Goal: Navigation & Orientation: Find specific page/section

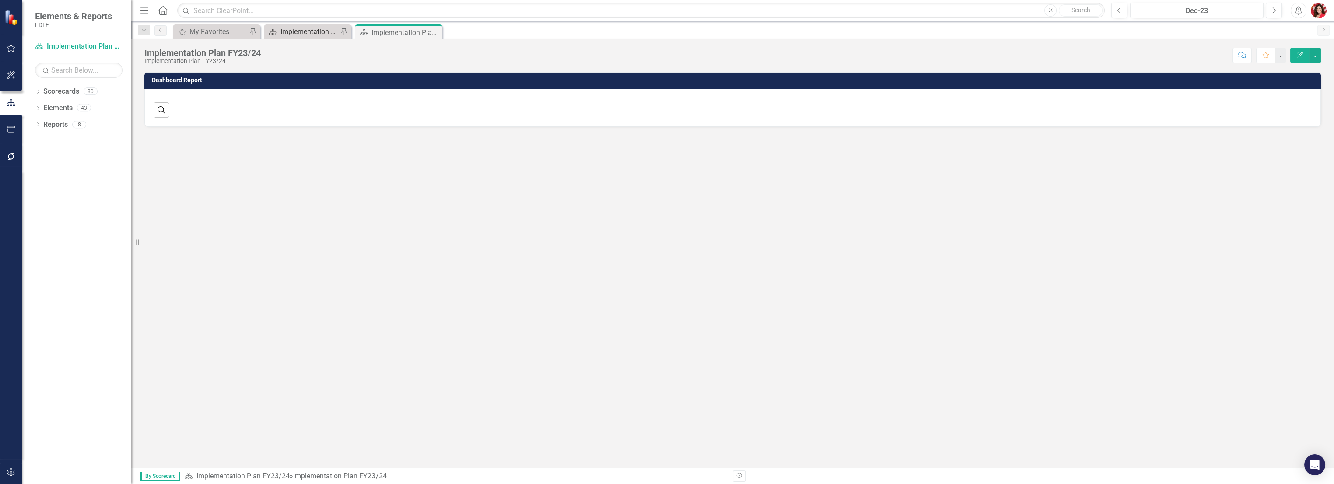
click at [315, 31] on div "Implementation Plan FY25/26" at bounding box center [309, 31] width 58 height 11
click at [296, 30] on div "Implementation Plan FY25/26" at bounding box center [309, 32] width 58 height 11
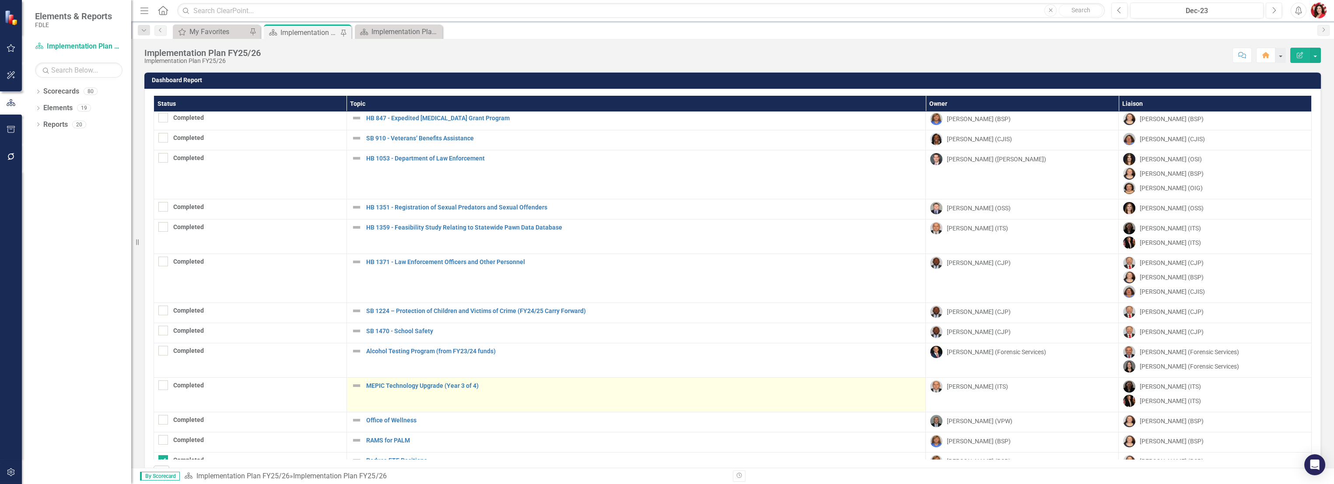
scroll to position [222, 0]
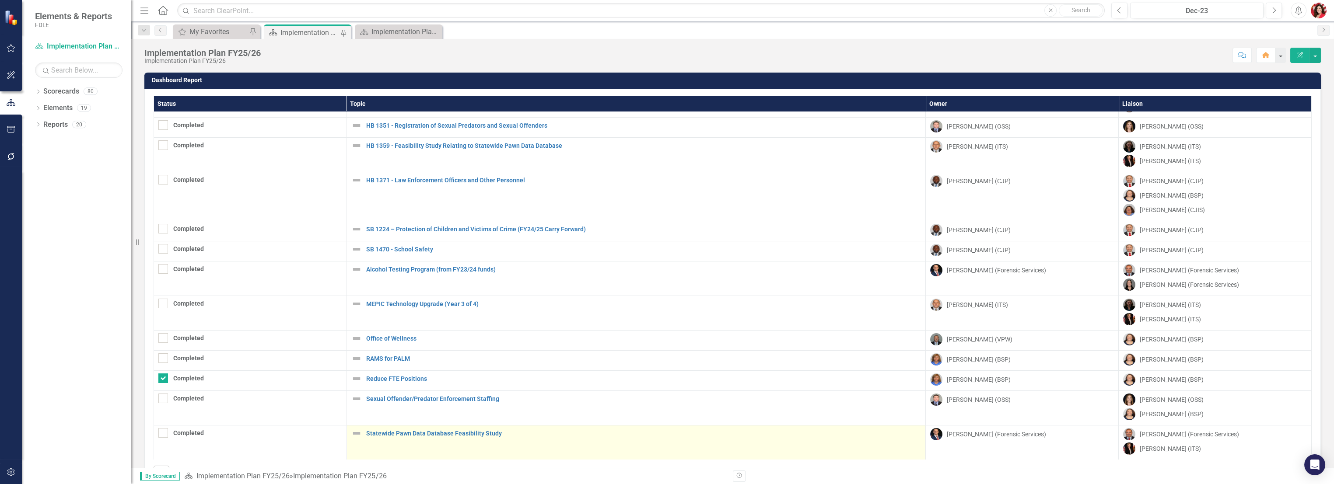
click at [404, 428] on div "Statewide Pawn Data Database Feasibility Study" at bounding box center [636, 433] width 570 height 10
click at [404, 434] on link "Statewide Pawn Data Database Feasibility Study" at bounding box center [643, 433] width 555 height 7
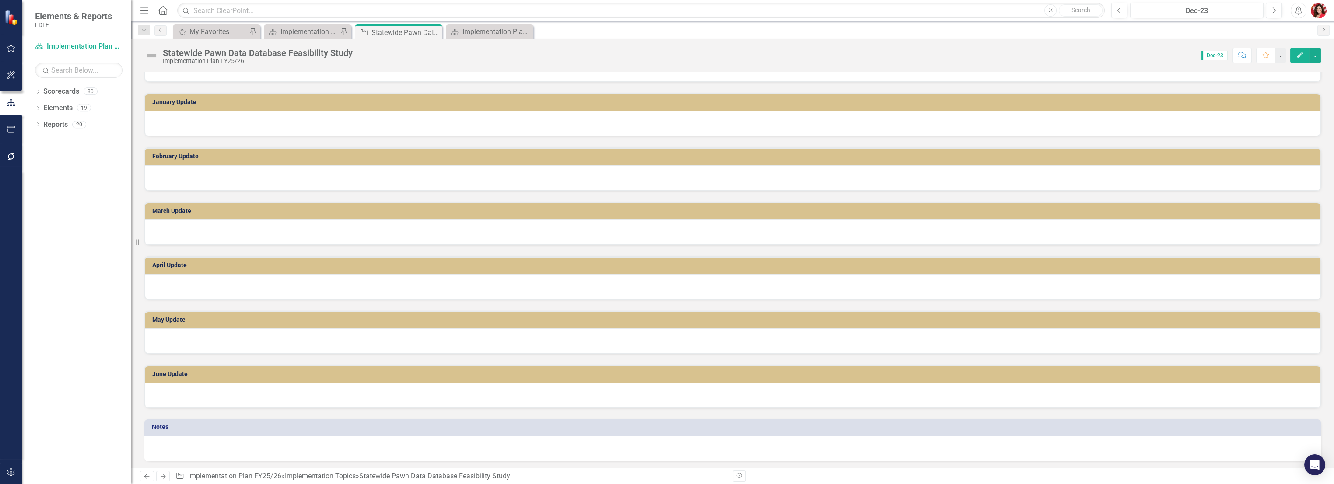
scroll to position [556, 0]
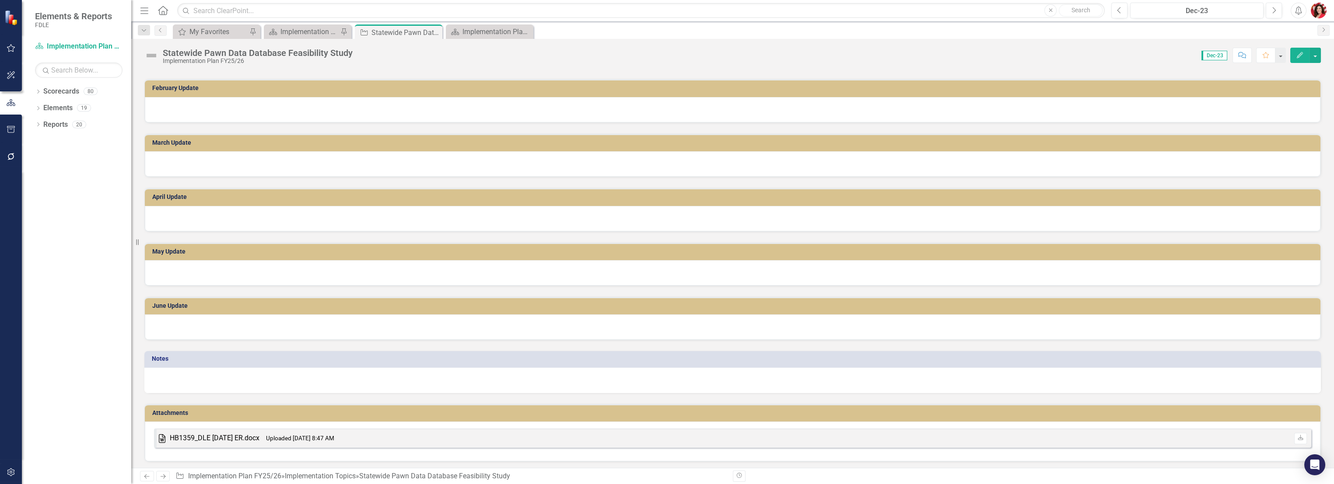
click at [201, 438] on div "HB1359_DLE [DATE] ER.docx" at bounding box center [215, 439] width 90 height 10
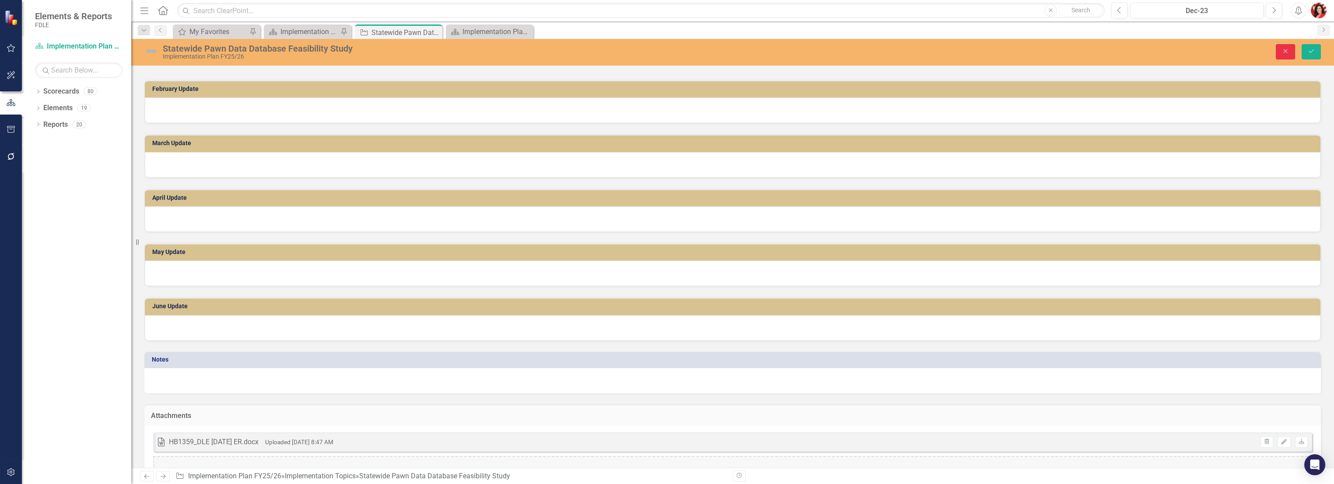
click at [1288, 52] on icon "Close" at bounding box center [1285, 51] width 8 height 6
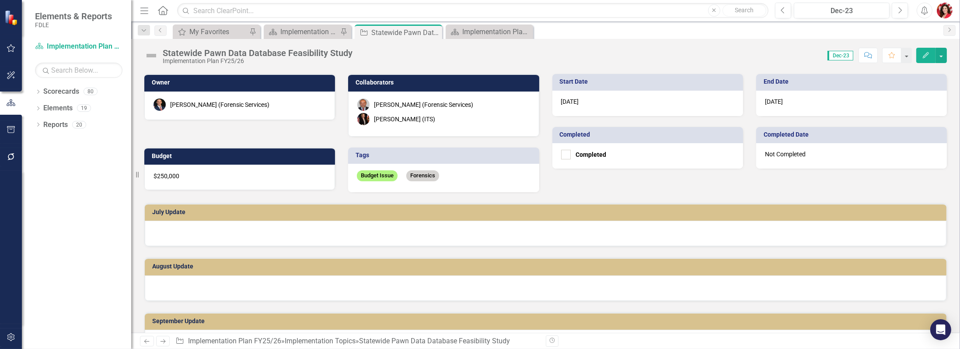
scroll to position [35, 0]
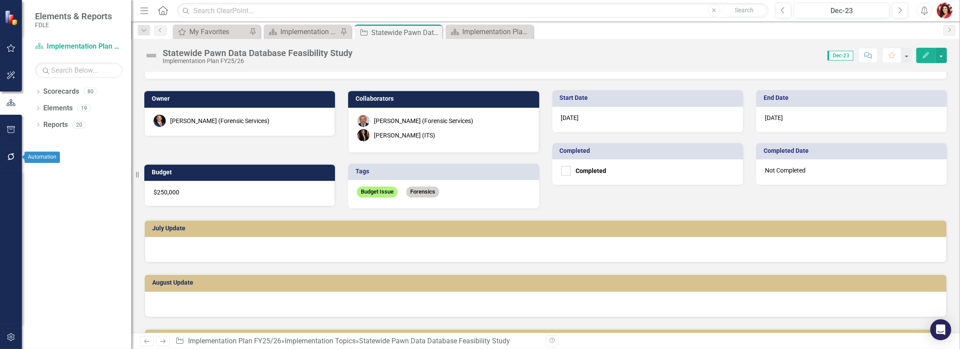
click at [8, 150] on button "button" at bounding box center [11, 157] width 20 height 18
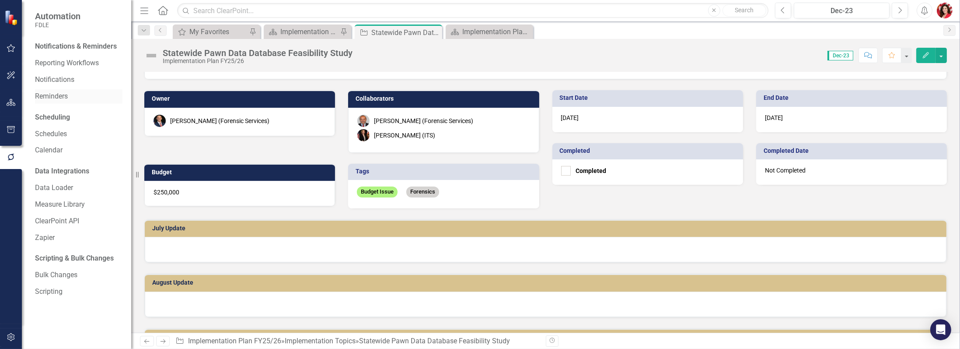
click at [47, 100] on link "Reminders" at bounding box center [78, 96] width 87 height 10
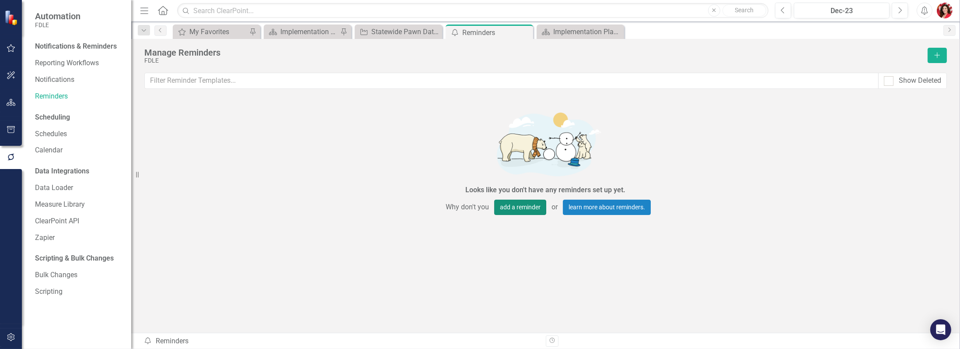
click at [521, 203] on button "add a reminder" at bounding box center [520, 206] width 52 height 15
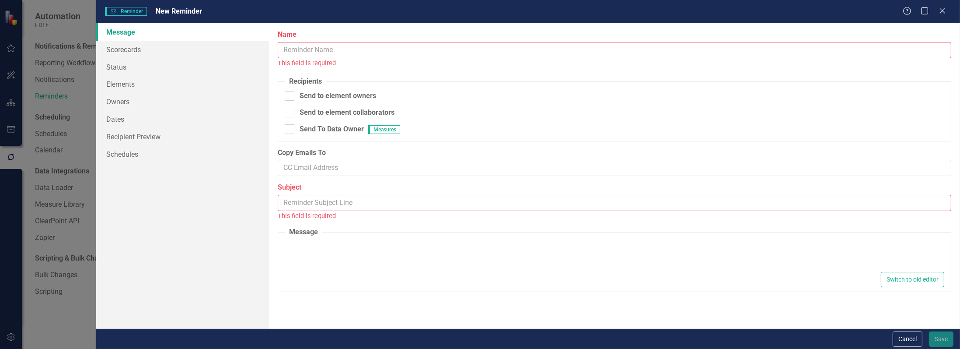
type textarea "Dear {FirstName}, Please log into ClearPoint and update the following items for…"
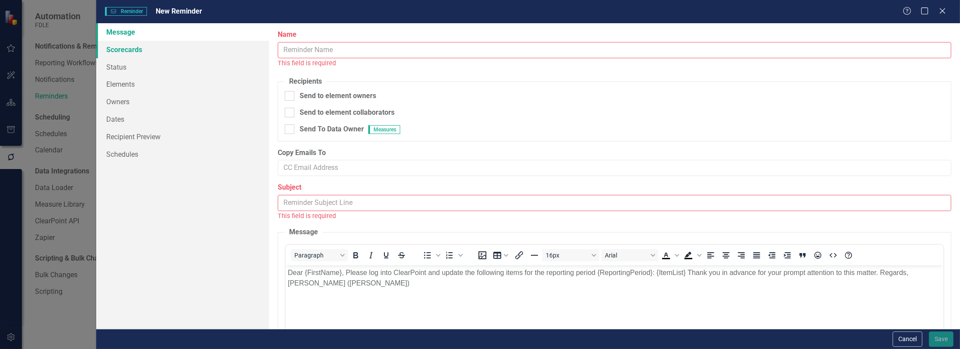
click at [146, 47] on link "Scorecards" at bounding box center [182, 49] width 173 height 17
click at [122, 122] on link "Dates" at bounding box center [182, 118] width 173 height 17
click at [902, 337] on button "Cancel" at bounding box center [908, 338] width 30 height 15
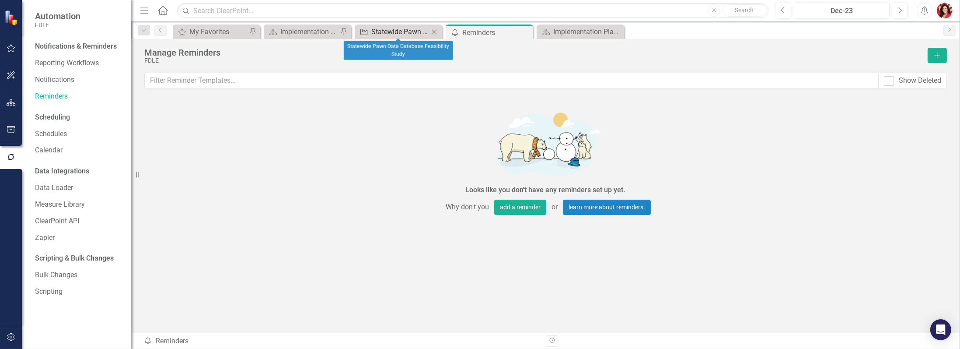
click at [390, 29] on div "Statewide Pawn Data Database Feasibility Study" at bounding box center [400, 31] width 58 height 11
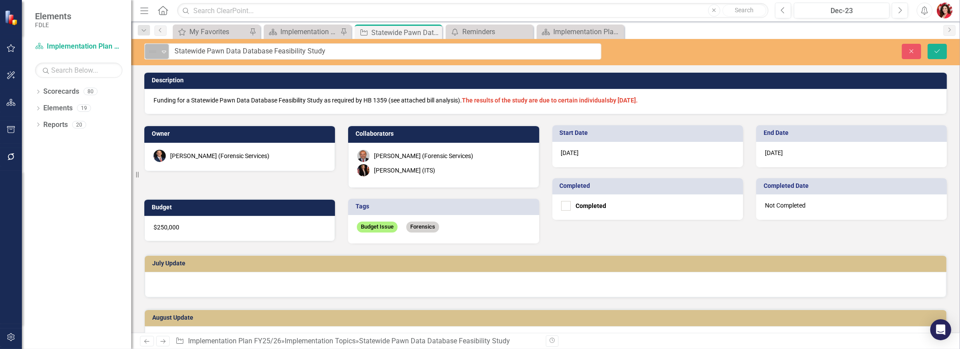
drag, startPoint x: 247, startPoint y: 59, endPoint x: 164, endPoint y: 58, distance: 82.7
click at [915, 46] on button "Close" at bounding box center [911, 51] width 19 height 15
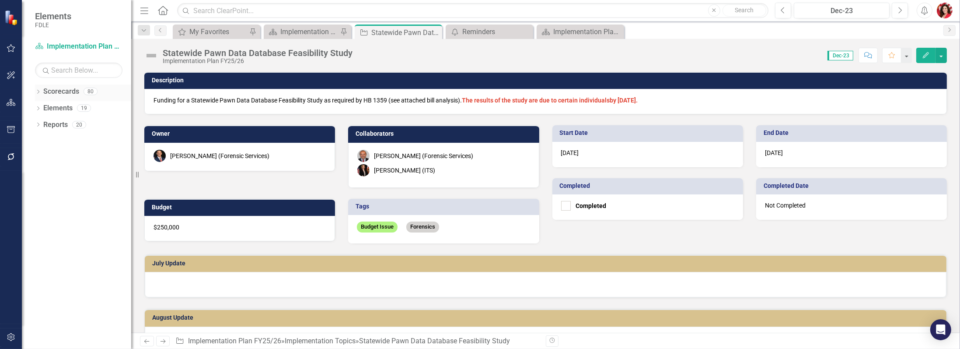
click at [41, 91] on div "Dropdown Scorecards 80" at bounding box center [83, 92] width 96 height 17
click at [39, 92] on icon "Dropdown" at bounding box center [38, 92] width 6 height 5
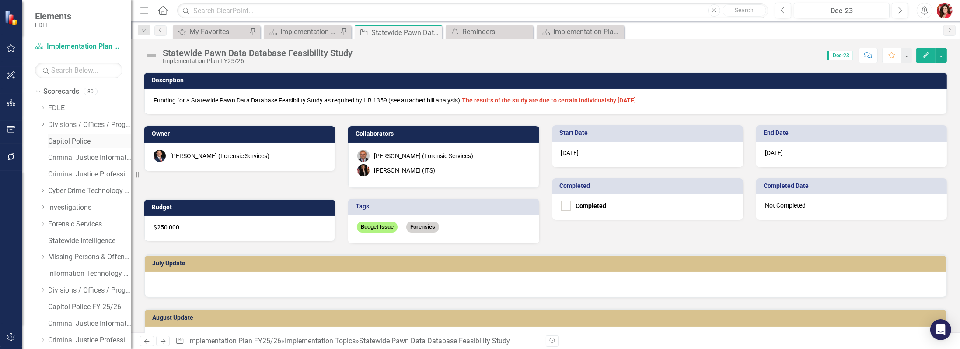
click at [71, 138] on link "Capitol Police" at bounding box center [89, 141] width 83 height 10
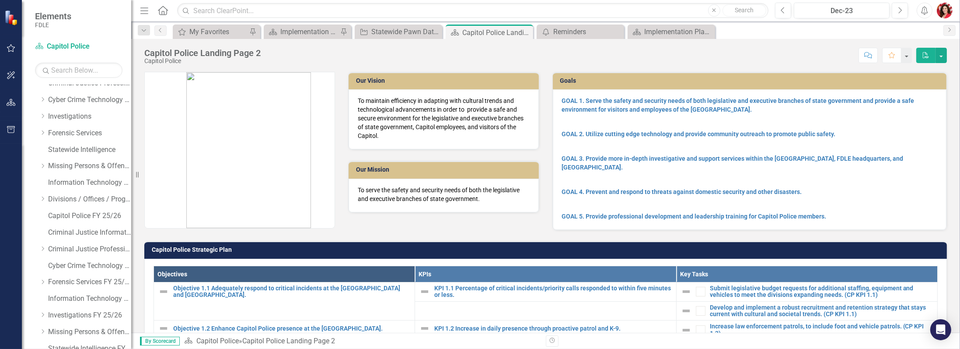
scroll to position [133, 0]
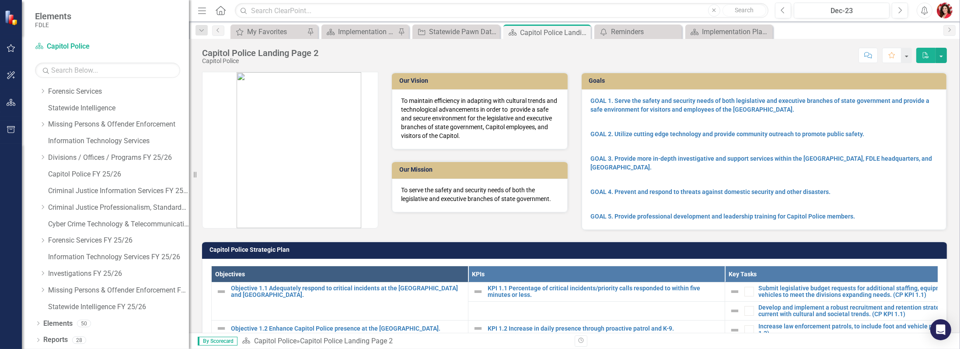
drag, startPoint x: 132, startPoint y: 228, endPoint x: 218, endPoint y: 225, distance: 86.2
click at [196, 225] on div "Resize" at bounding box center [192, 174] width 7 height 349
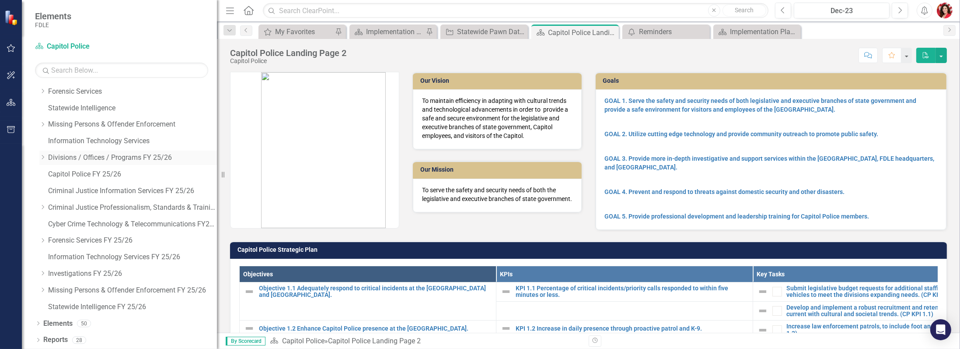
scroll to position [0, 0]
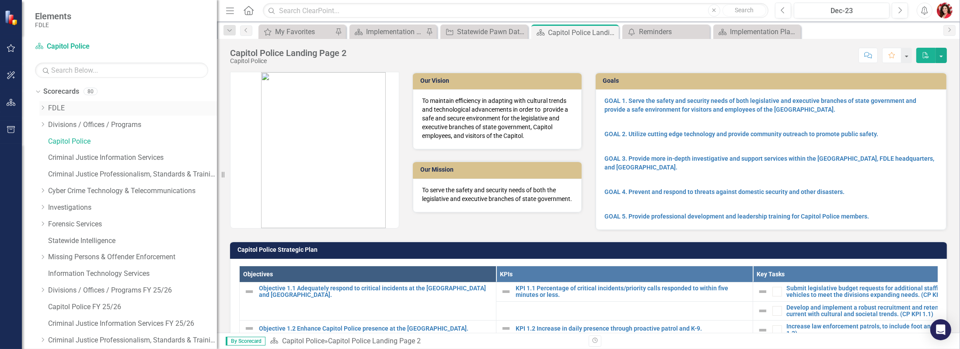
click at [41, 105] on icon "Dropdown" at bounding box center [42, 107] width 7 height 5
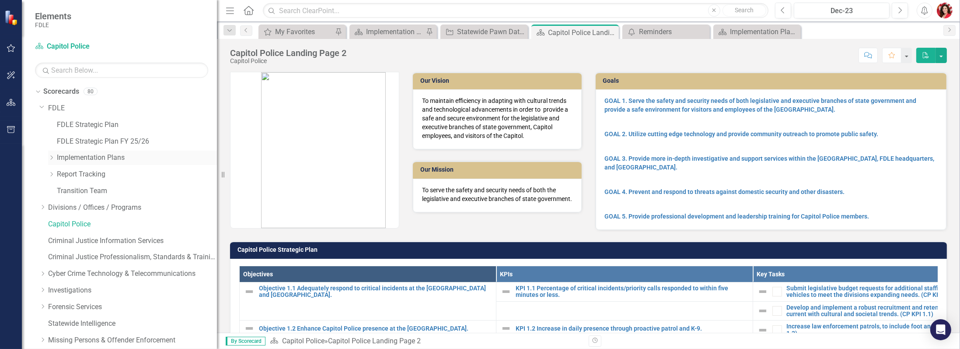
click at [51, 159] on icon "Dropdown" at bounding box center [51, 157] width 7 height 5
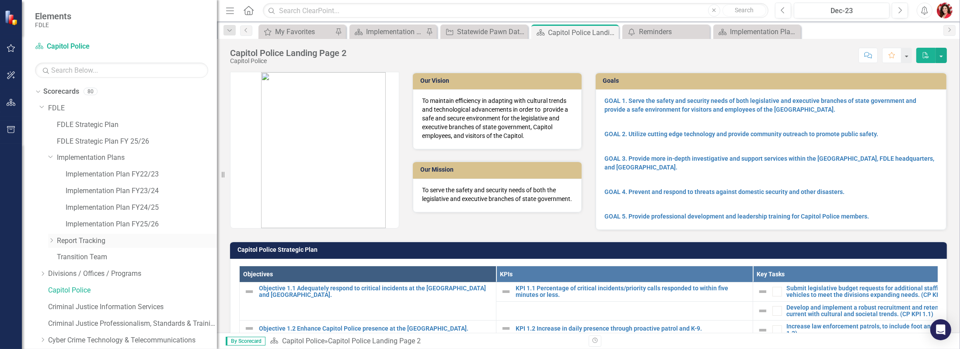
click at [51, 246] on div "Dropdown Report Tracking" at bounding box center [132, 241] width 169 height 14
click at [53, 241] on icon "Dropdown" at bounding box center [51, 240] width 7 height 5
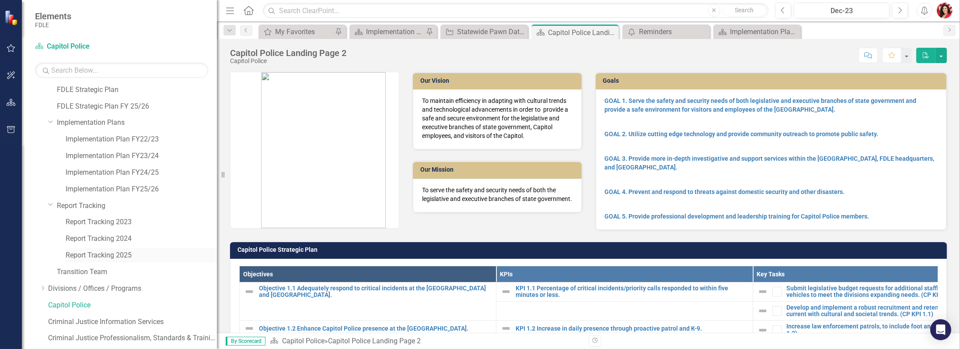
click at [106, 257] on link "Report Tracking 2025" at bounding box center [141, 255] width 151 height 10
click at [119, 234] on link "Report Tracking 2024" at bounding box center [141, 239] width 151 height 10
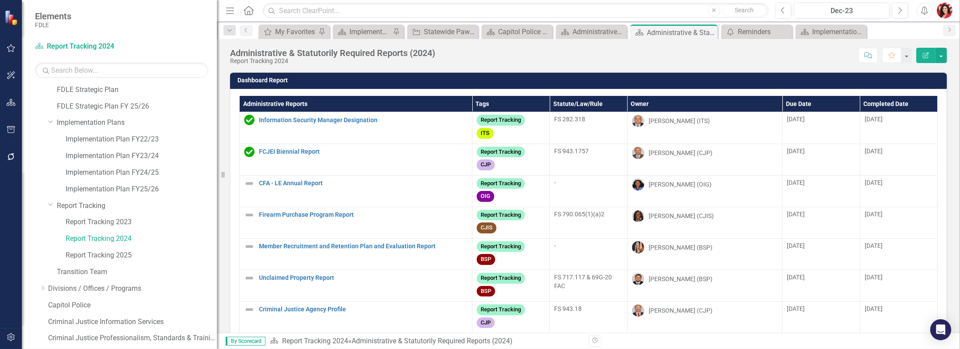
click at [353, 102] on th "Administrative Reports" at bounding box center [356, 104] width 233 height 16
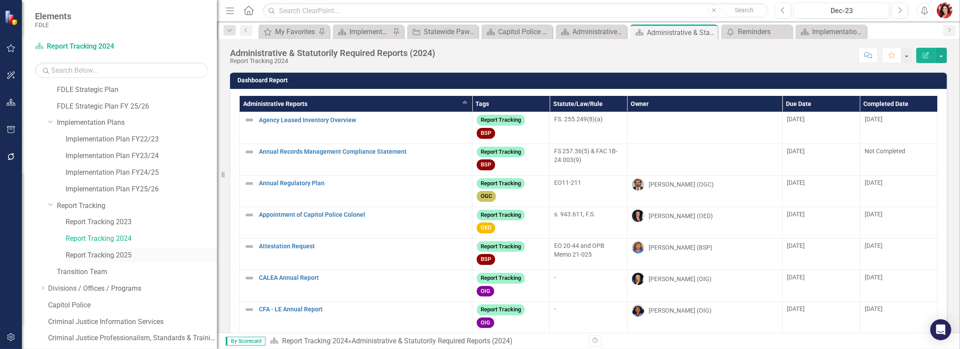
click at [112, 252] on link "Report Tracking 2025" at bounding box center [141, 255] width 151 height 10
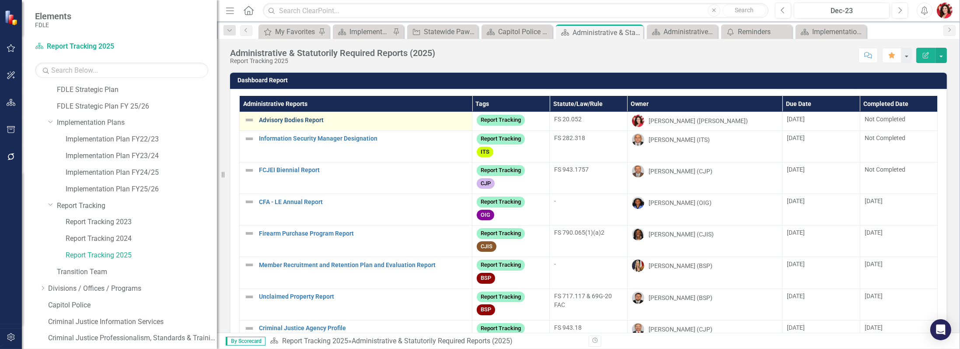
click at [308, 119] on link "Advisory Bodies Report" at bounding box center [363, 120] width 209 height 7
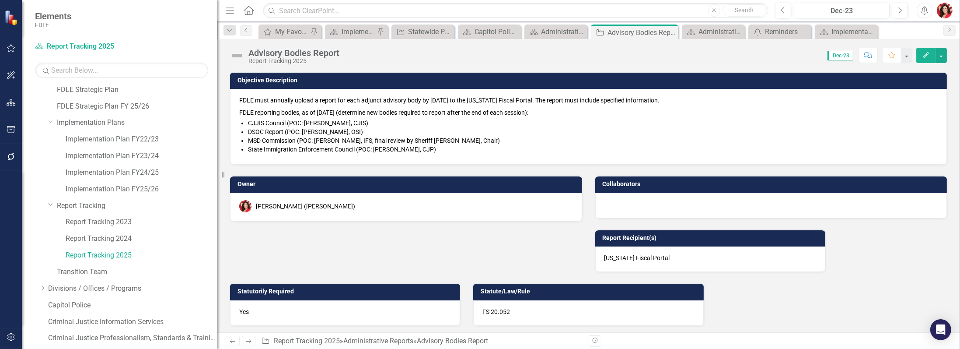
click at [928, 54] on icon "button" at bounding box center [926, 55] width 6 height 6
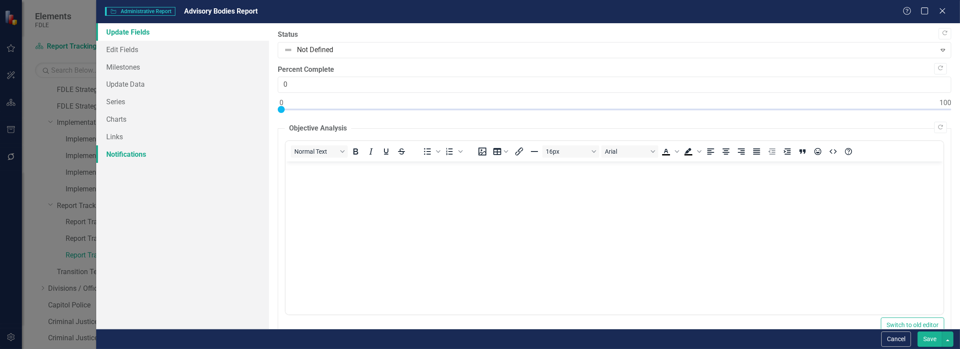
click at [136, 152] on link "Notifications" at bounding box center [182, 153] width 173 height 17
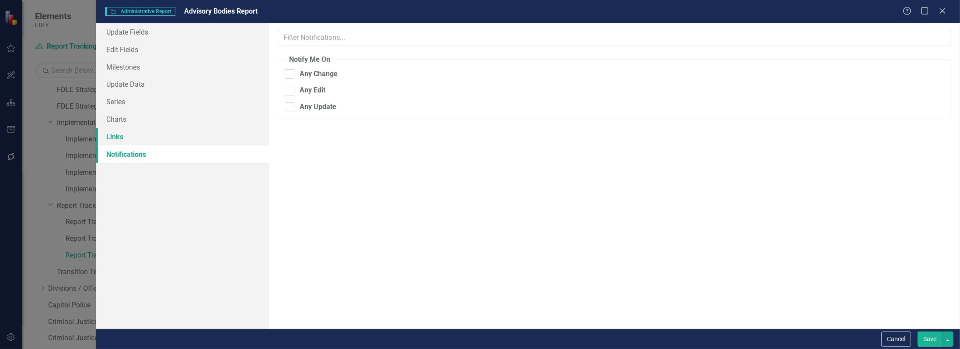
click at [110, 140] on link "Links" at bounding box center [182, 136] width 173 height 17
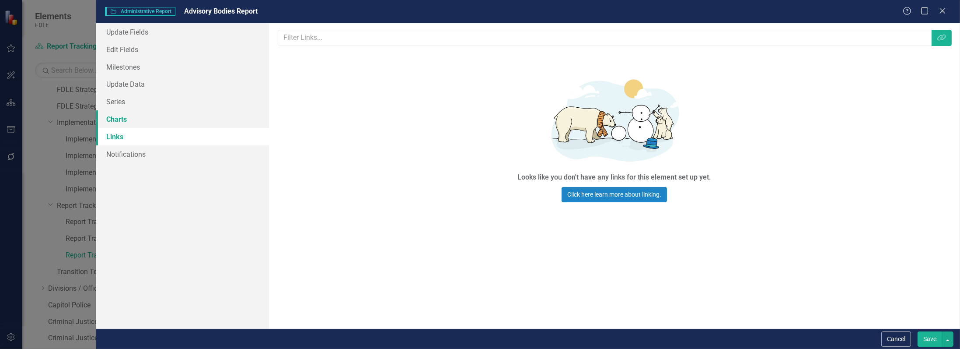
click at [127, 126] on link "Charts" at bounding box center [182, 118] width 173 height 17
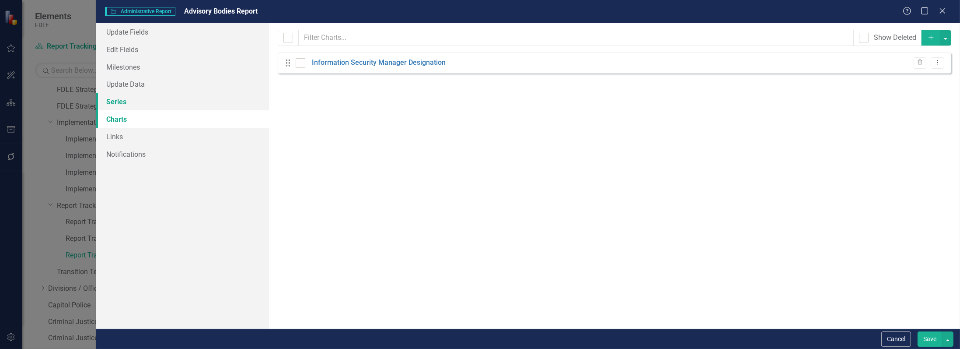
click at [119, 103] on link "Series" at bounding box center [182, 101] width 173 height 17
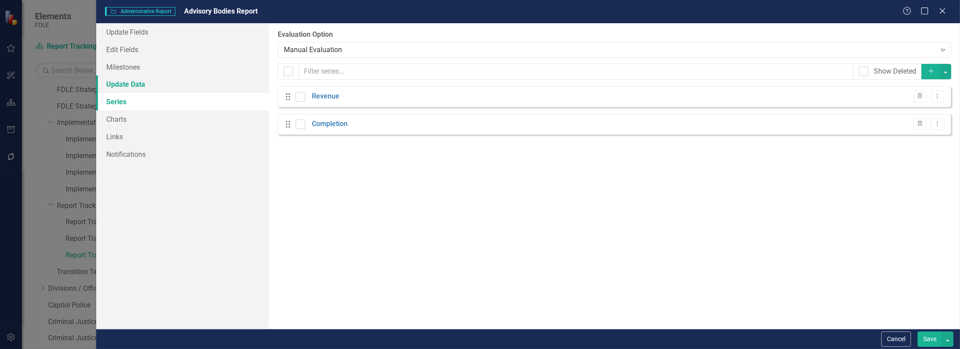
click at [134, 80] on link "Update Data" at bounding box center [182, 83] width 173 height 17
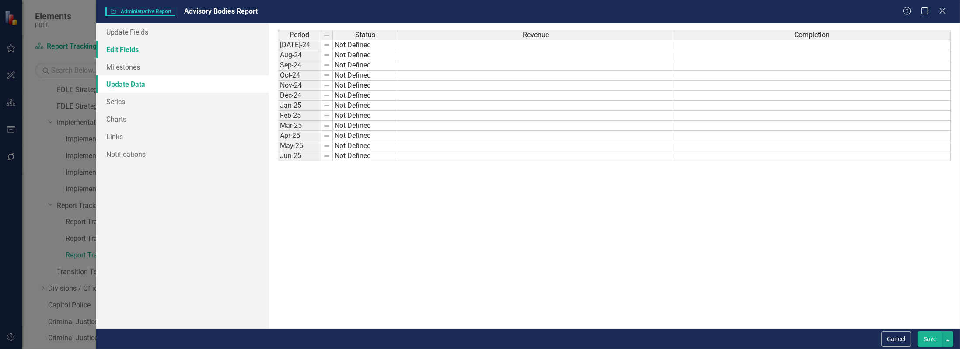
click at [137, 50] on link "Edit Fields" at bounding box center [182, 49] width 173 height 17
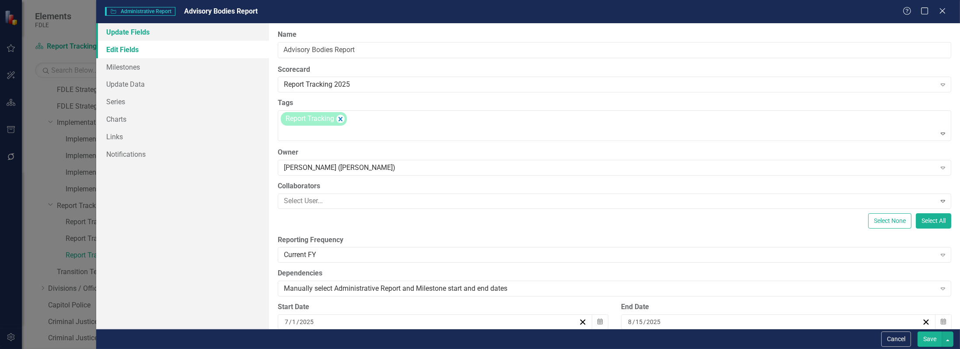
click at [192, 25] on link "Update Fields" at bounding box center [182, 31] width 173 height 17
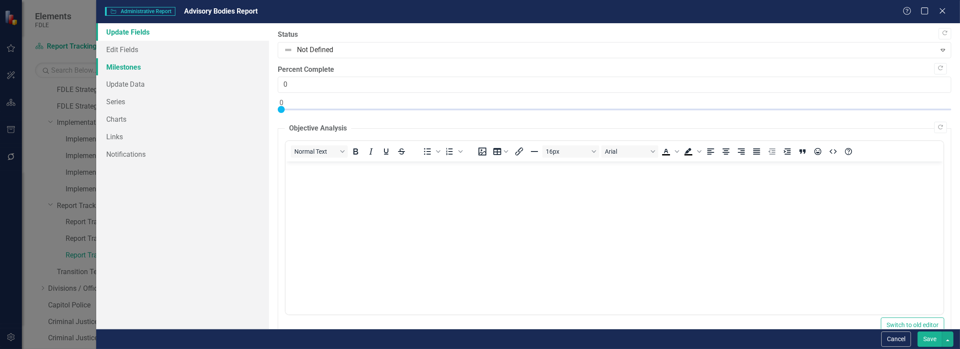
click at [191, 70] on link "Milestones" at bounding box center [182, 66] width 173 height 17
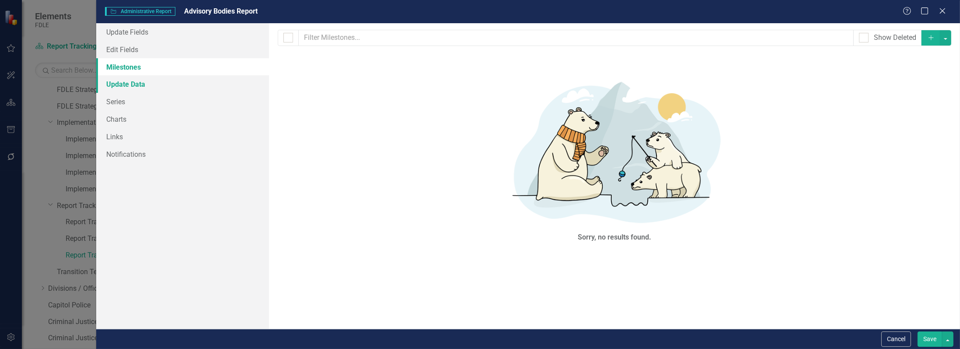
click at [143, 86] on link "Update Data" at bounding box center [182, 83] width 173 height 17
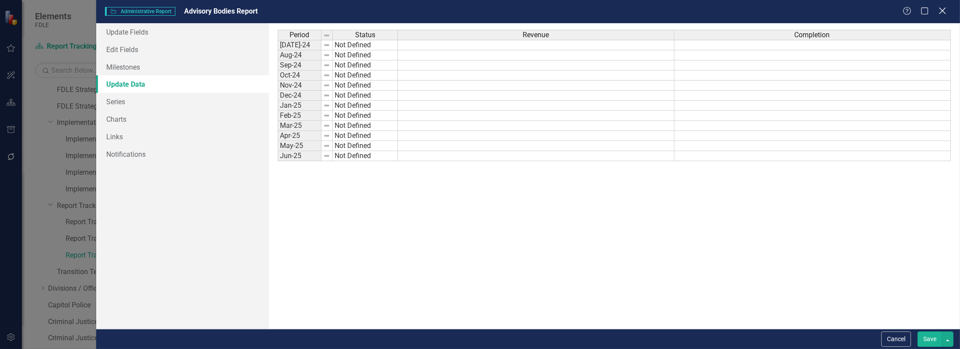
click at [940, 11] on icon "Close" at bounding box center [942, 11] width 11 height 8
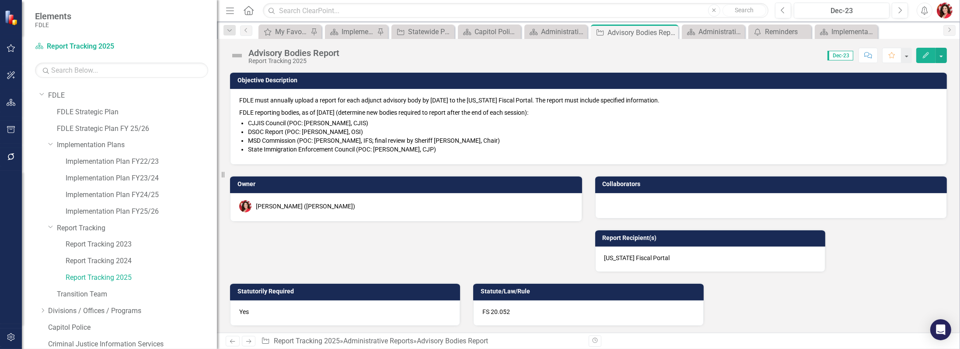
scroll to position [35, 0]
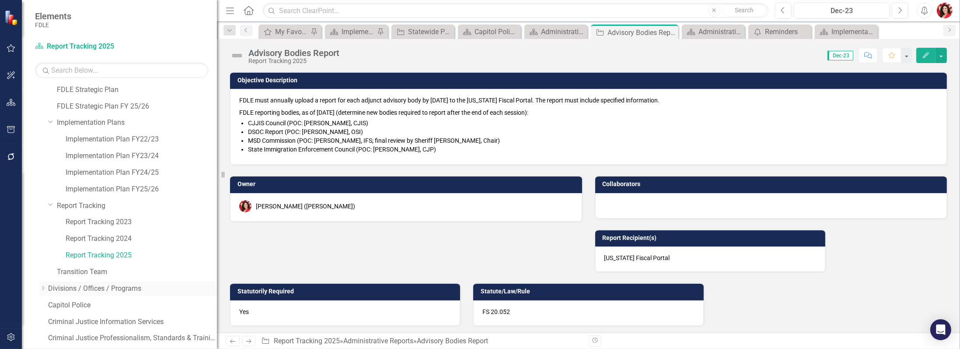
click at [43, 289] on icon "Dropdown" at bounding box center [42, 287] width 7 height 5
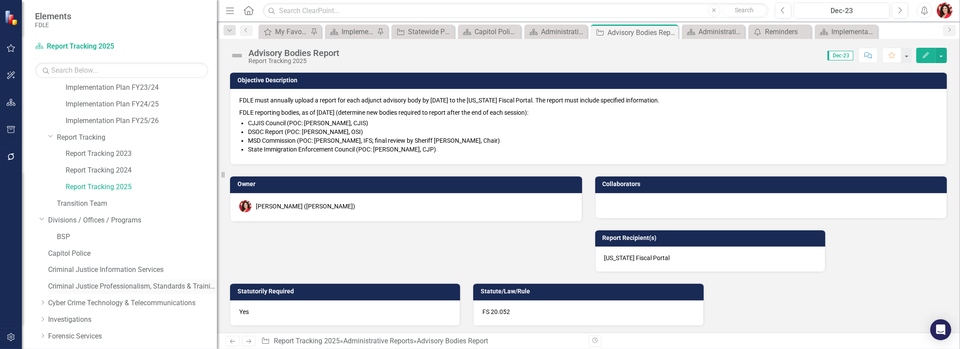
scroll to position [105, 0]
click at [70, 239] on link "BSP" at bounding box center [137, 235] width 160 height 10
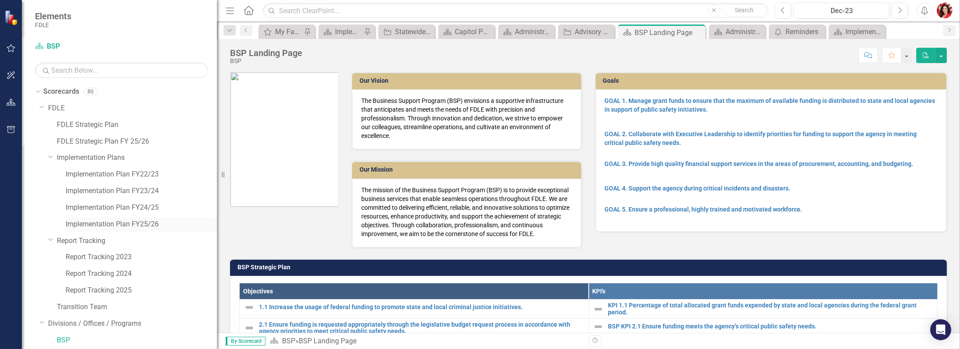
click at [97, 228] on link "Implementation Plan FY25/26" at bounding box center [141, 224] width 151 height 10
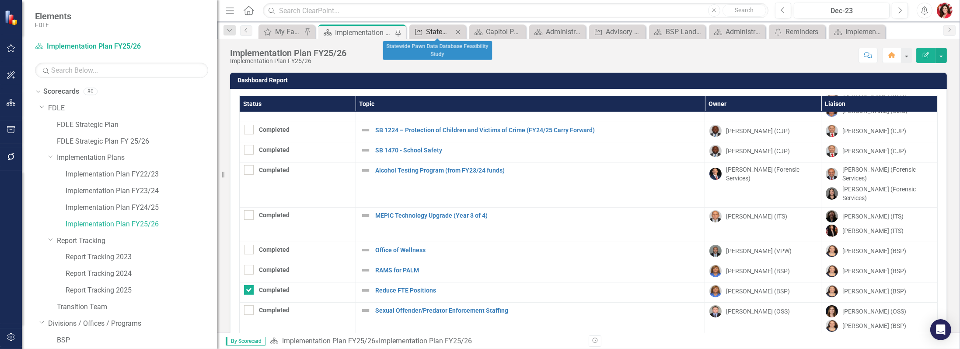
click at [429, 34] on div "Statewide Pawn Data Database Feasibility Study" at bounding box center [439, 31] width 27 height 11
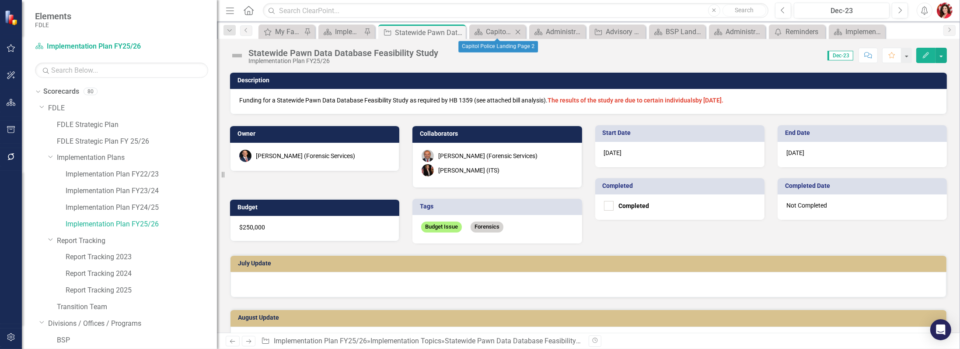
click at [481, 38] on div "Scorecard Capitol Police Landing Page 2 Close" at bounding box center [497, 31] width 56 height 14
click at [487, 34] on div "Capitol Police Landing Page 2" at bounding box center [499, 31] width 27 height 11
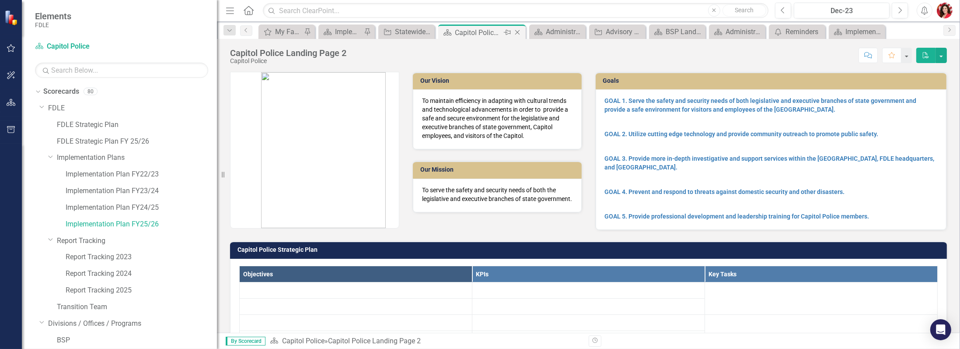
click at [518, 31] on icon "Close" at bounding box center [517, 32] width 9 height 7
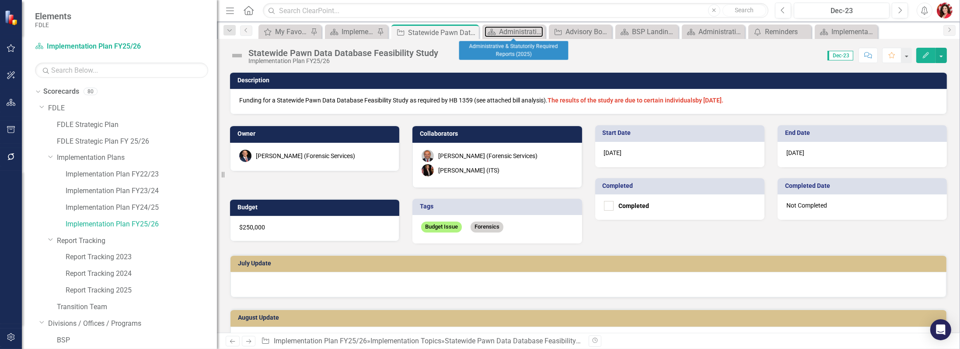
click at [518, 31] on div "Administrative & Statutorily Required Reports (2025)" at bounding box center [521, 31] width 44 height 11
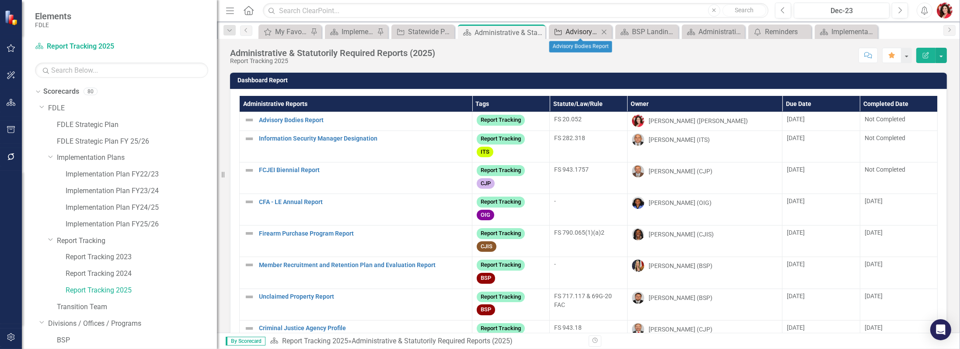
click at [570, 32] on div "Advisory Bodies Report" at bounding box center [582, 31] width 33 height 11
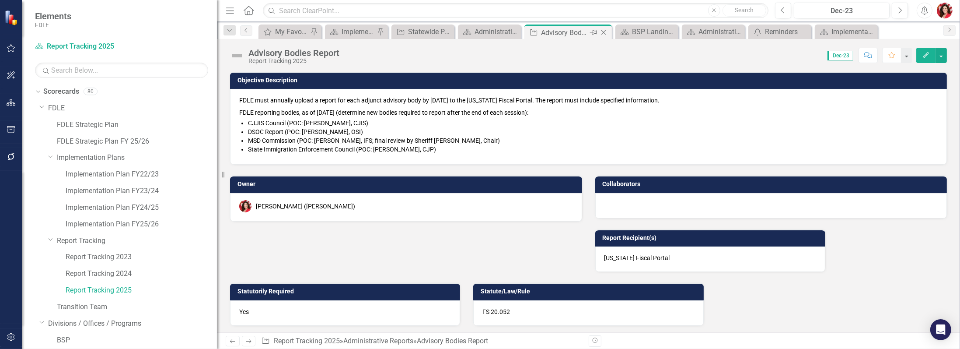
click at [602, 33] on icon "Close" at bounding box center [603, 32] width 9 height 7
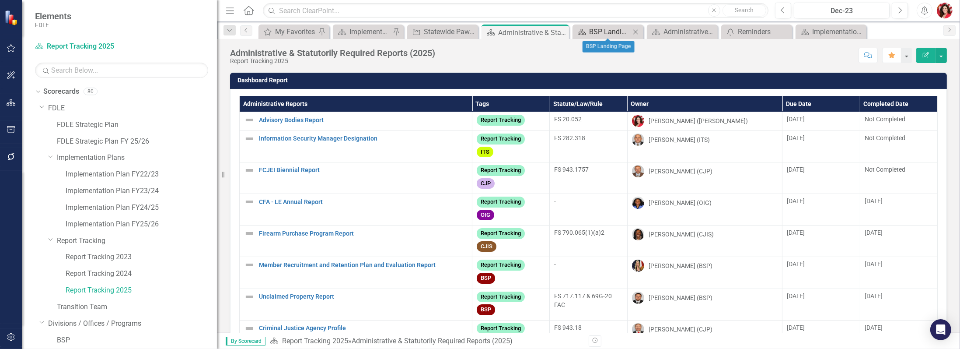
click at [614, 34] on div "BSP Landing Page" at bounding box center [609, 31] width 41 height 11
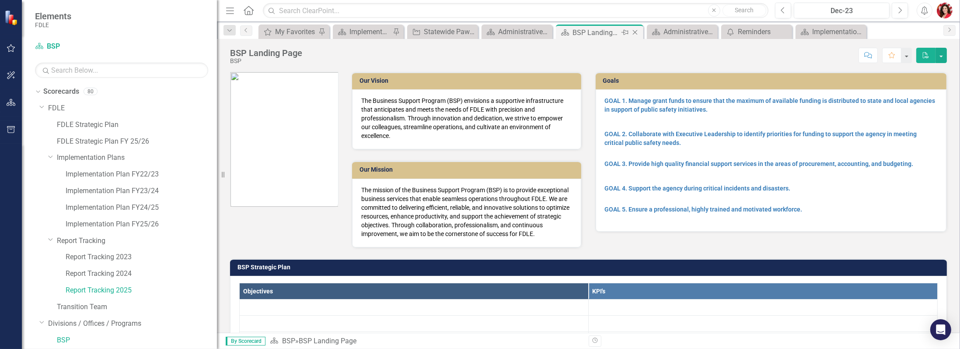
click at [635, 32] on icon "Close" at bounding box center [635, 32] width 9 height 7
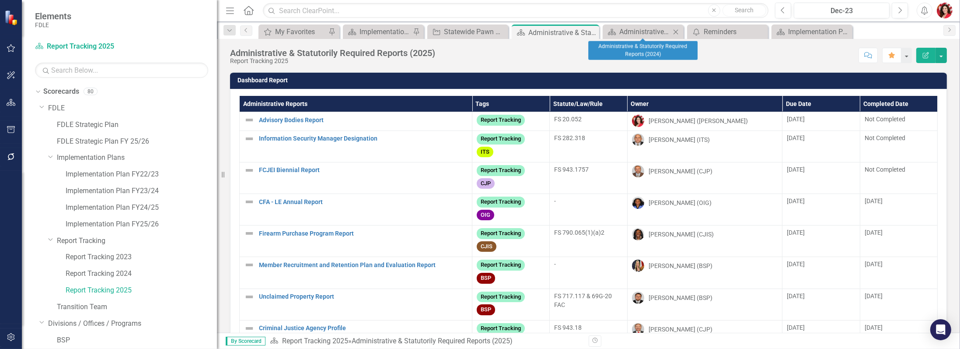
click at [675, 33] on icon "Close" at bounding box center [676, 31] width 9 height 7
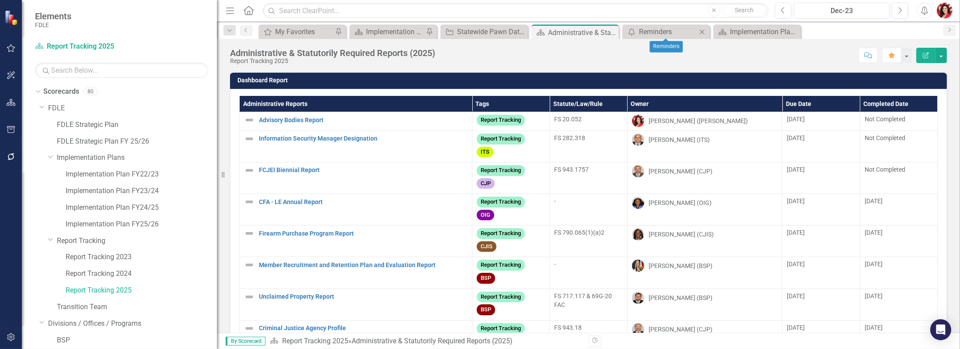
click at [702, 29] on icon "Close" at bounding box center [702, 31] width 9 height 7
click at [705, 30] on icon "Close" at bounding box center [702, 31] width 9 height 7
click at [706, 30] on div "My Favorites My Favorites Pin Scorecard Implementation Plan FY25/26 Pin Adminis…" at bounding box center [598, 31] width 682 height 14
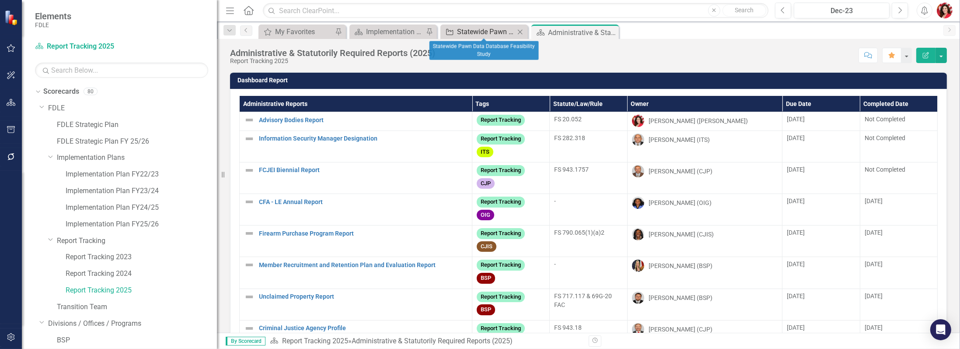
click at [481, 33] on div "Statewide Pawn Data Database Feasibility Study" at bounding box center [486, 31] width 58 height 11
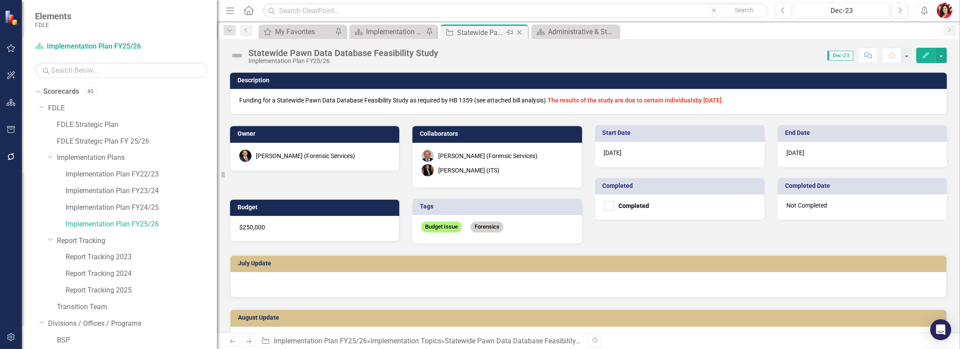
click at [523, 33] on icon "Close" at bounding box center [519, 32] width 9 height 7
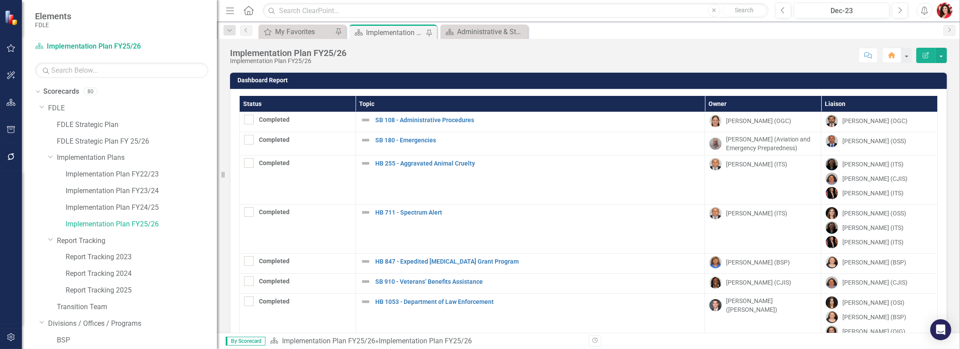
click at [405, 32] on div "Implementation Plan FY25/26" at bounding box center [395, 32] width 58 height 11
click at [405, 30] on div "Implementation Plan FY25/26" at bounding box center [395, 32] width 58 height 11
click at [304, 32] on div "My Favorites" at bounding box center [304, 31] width 58 height 11
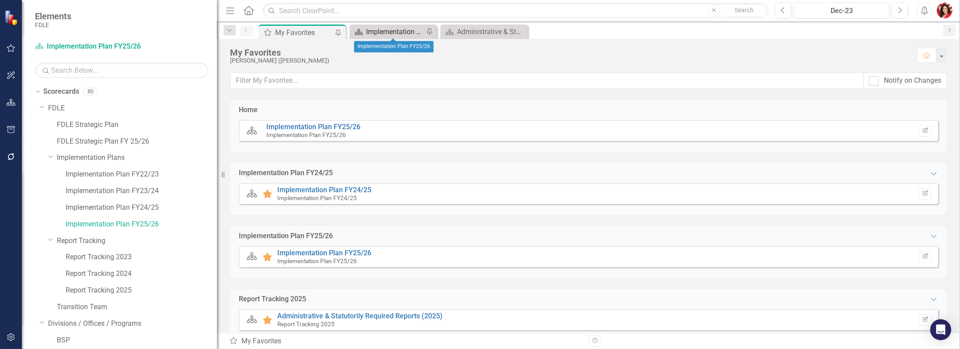
click at [395, 28] on div "Implementation Plan FY25/26" at bounding box center [395, 31] width 58 height 11
